Goal: Transaction & Acquisition: Book appointment/travel/reservation

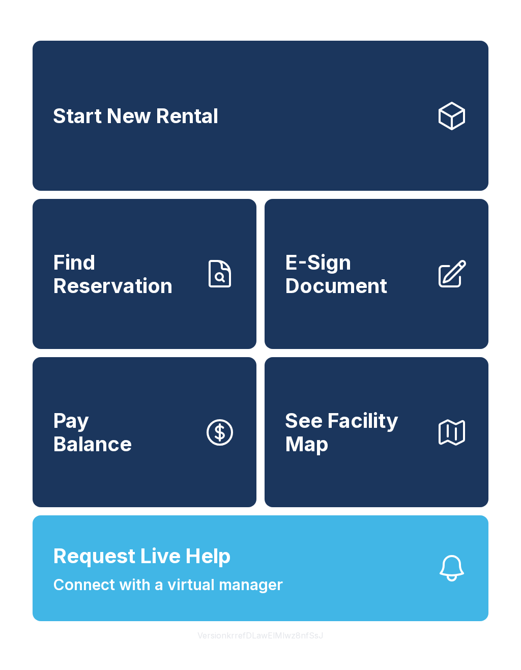
click at [320, 130] on link "Start New Rental" at bounding box center [261, 116] width 456 height 150
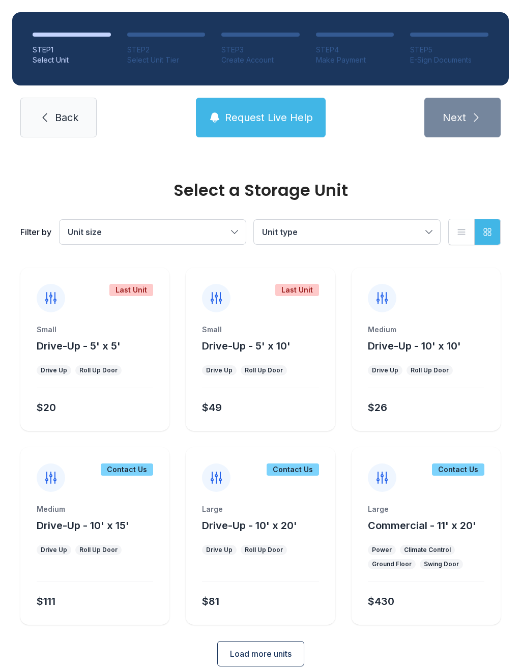
click at [279, 317] on div "Last Unit Small Drive-Up - 5' x 10' Drive Up Roll Up Door $49" at bounding box center [260, 349] width 149 height 163
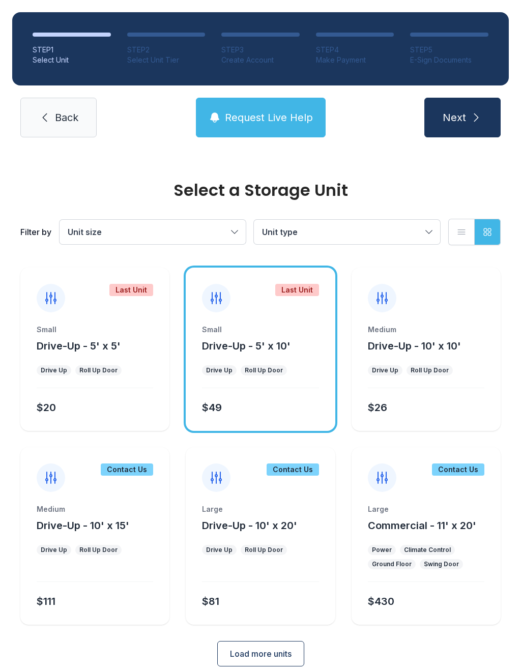
click at [458, 123] on span "Next" at bounding box center [454, 117] width 23 height 14
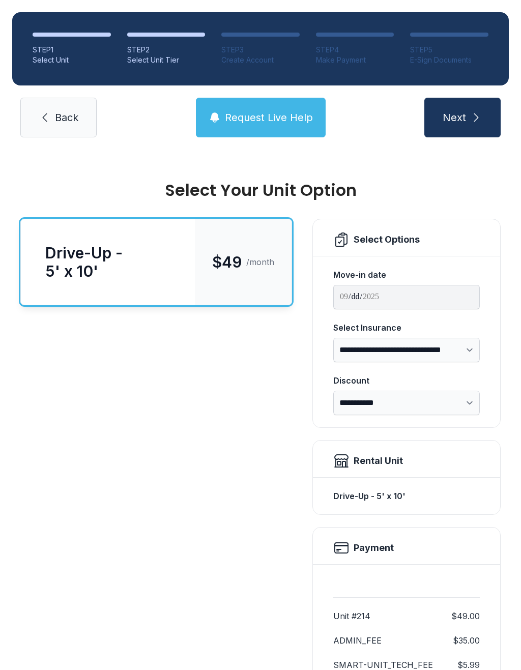
click at [470, 115] on icon "submit" at bounding box center [476, 117] width 12 height 12
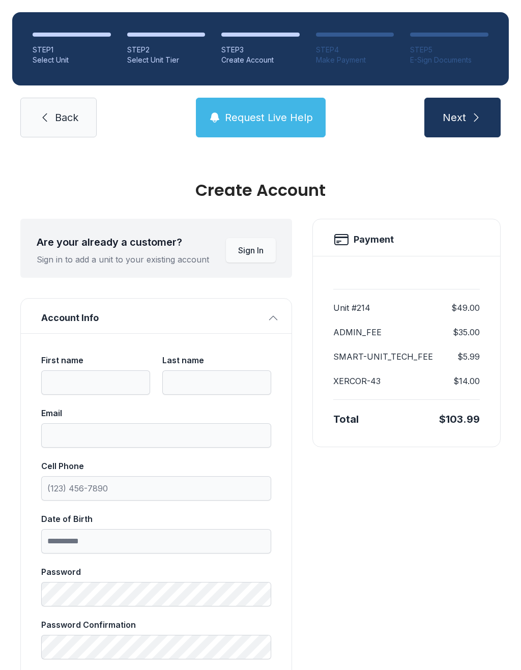
click at [468, 113] on button "Next" at bounding box center [463, 118] width 76 height 40
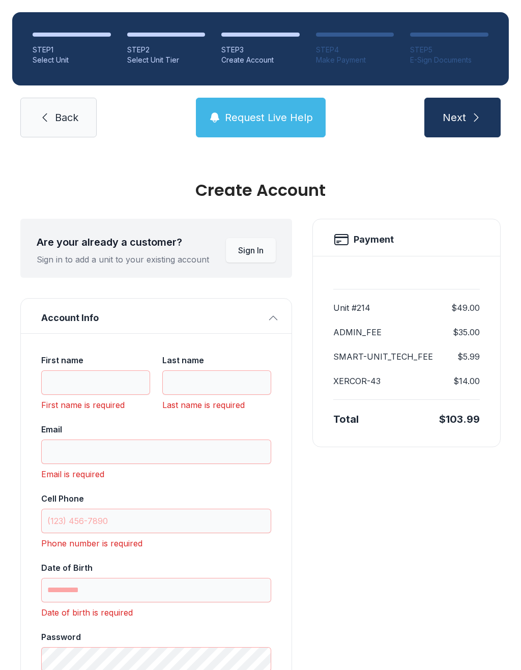
click at [81, 115] on link "Back" at bounding box center [58, 118] width 76 height 40
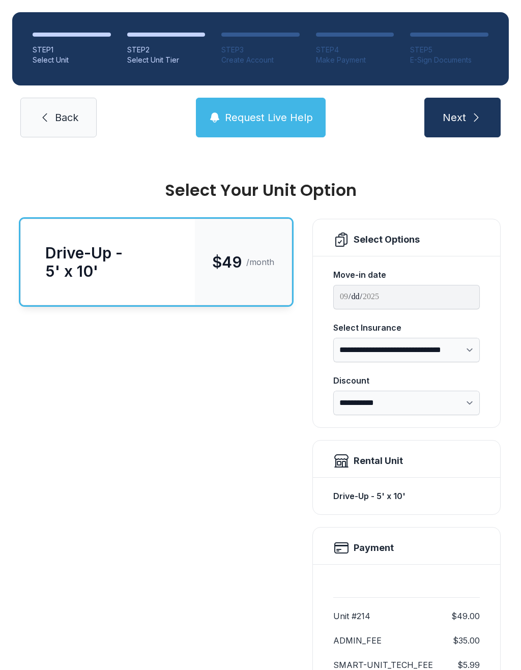
click at [81, 115] on link "Back" at bounding box center [58, 118] width 76 height 40
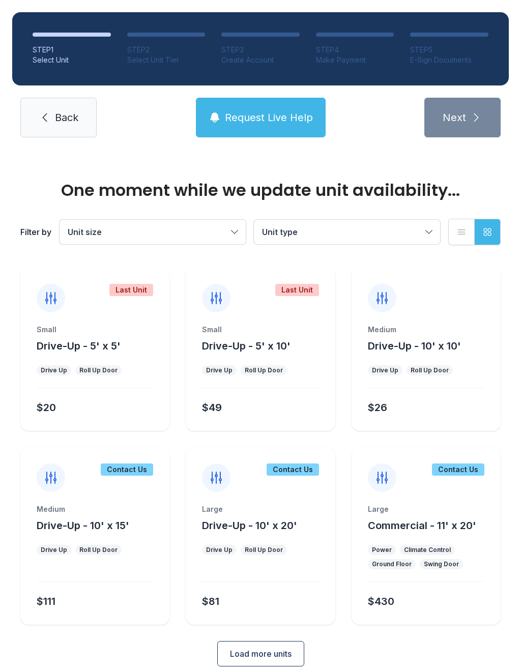
click at [68, 117] on span "Back" at bounding box center [66, 117] width 23 height 14
